Goal: Navigation & Orientation: Find specific page/section

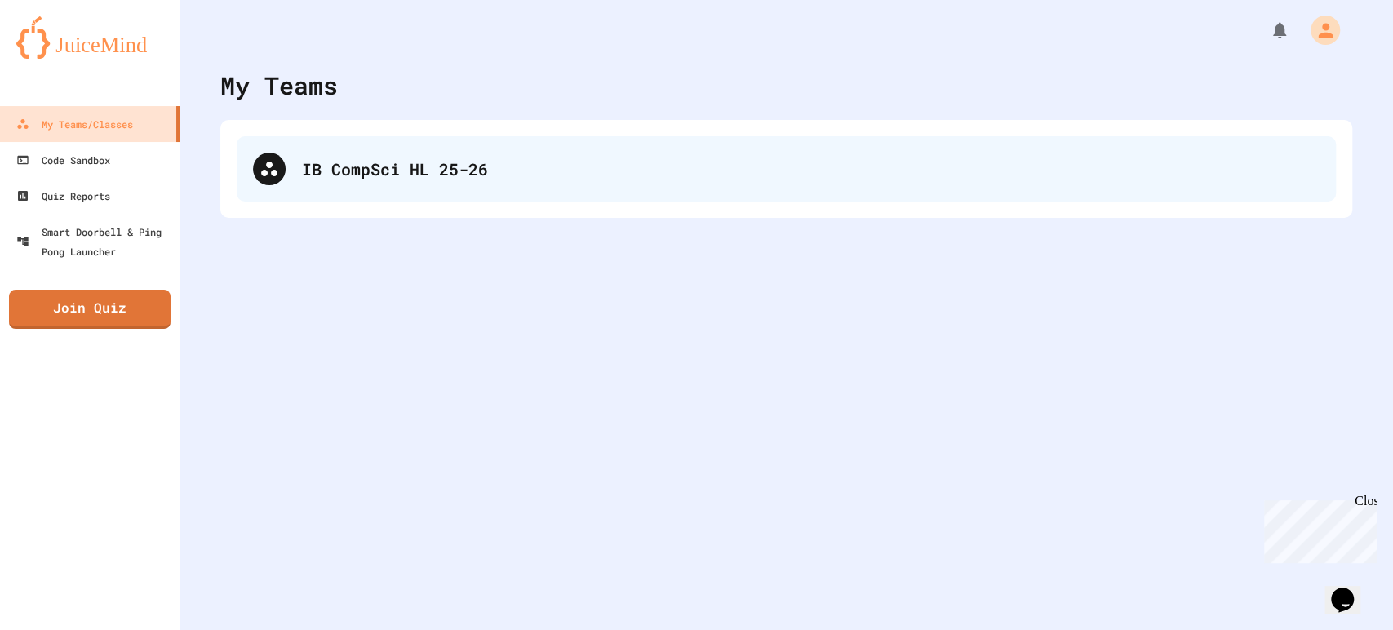
click at [267, 147] on div "IB CompSci HL 25-26" at bounding box center [786, 168] width 1099 height 65
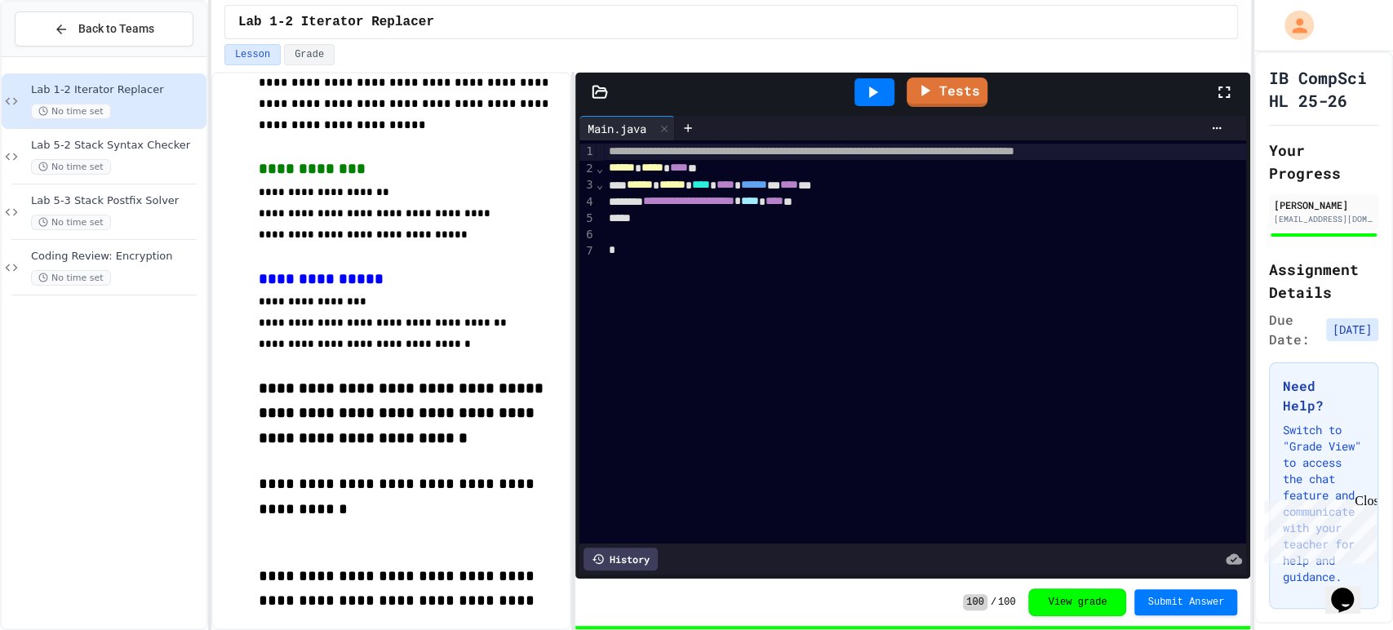
scroll to position [300, 0]
